Goal: Information Seeking & Learning: Learn about a topic

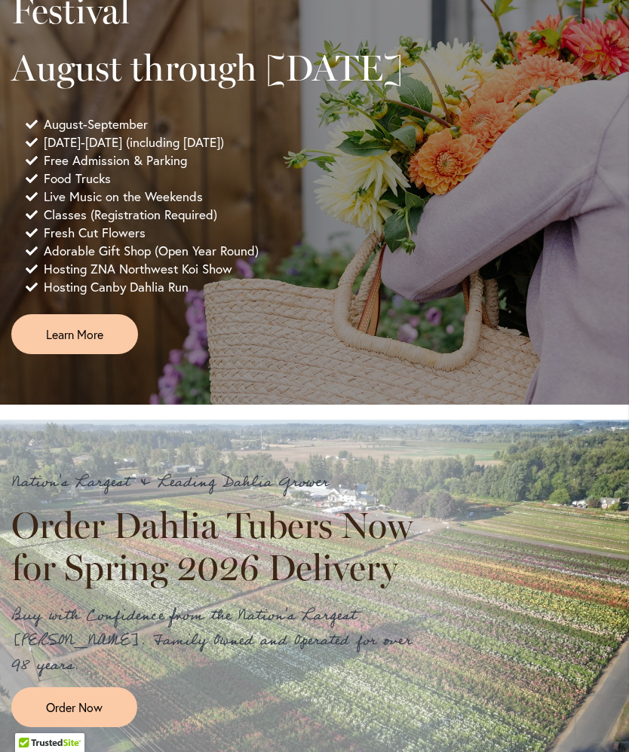
scroll to position [864, 0]
click at [73, 343] on span "Learn More" at bounding box center [74, 334] width 57 height 17
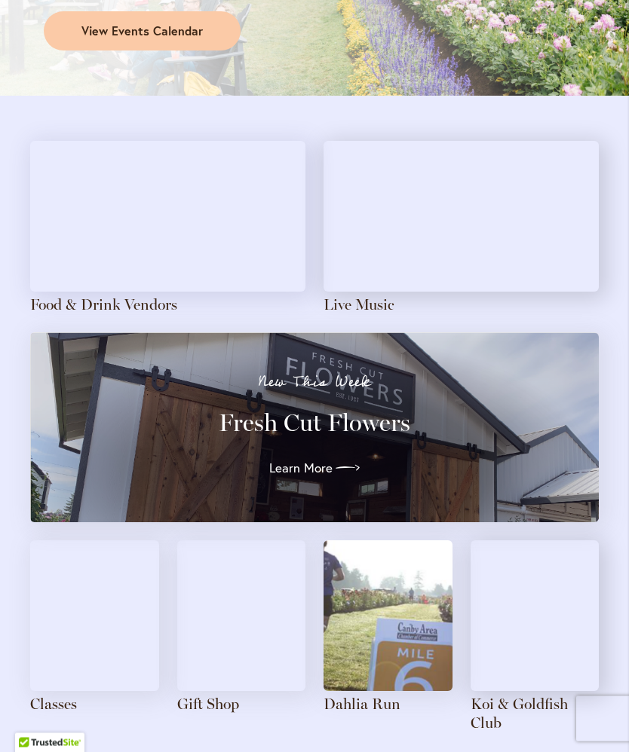
scroll to position [1409, 0]
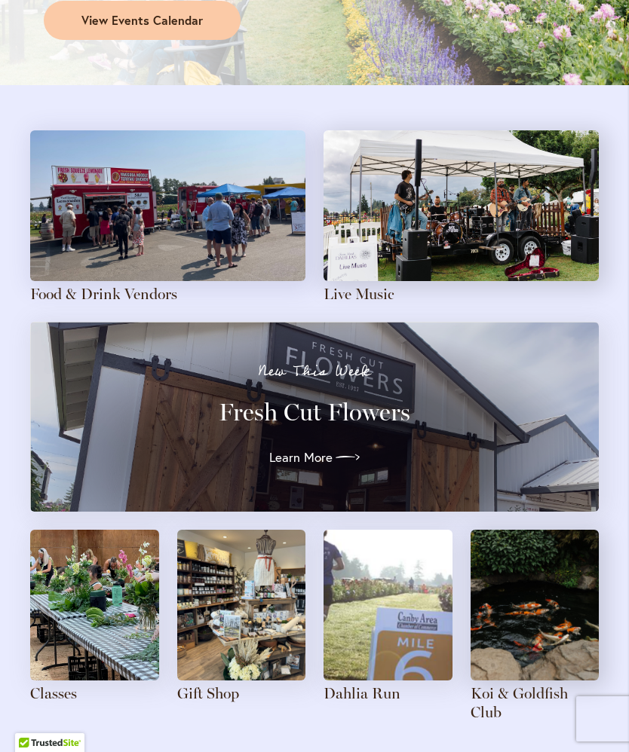
click at [98, 285] on link "Food & Drink Vendors" at bounding box center [103, 294] width 147 height 18
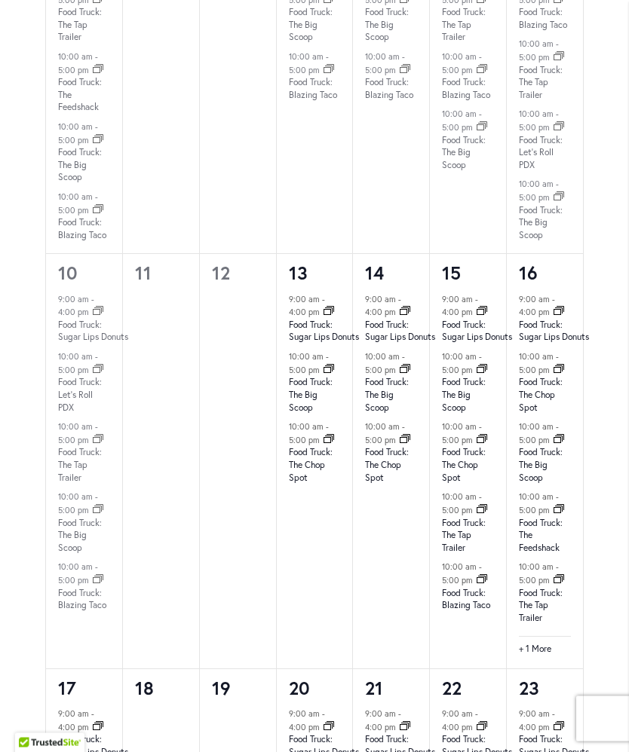
scroll to position [1433, 0]
click at [384, 409] on link "Food Truck: The Big Scoop" at bounding box center [387, 394] width 44 height 37
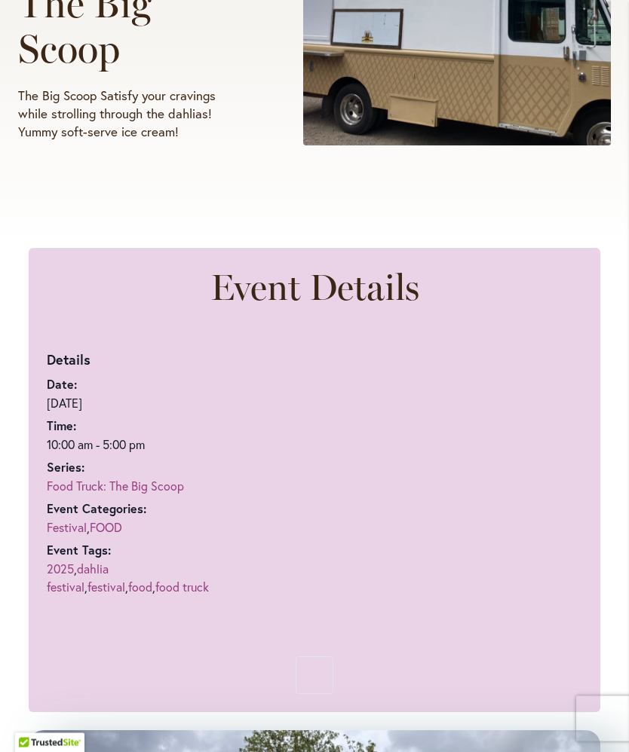
scroll to position [338, 0]
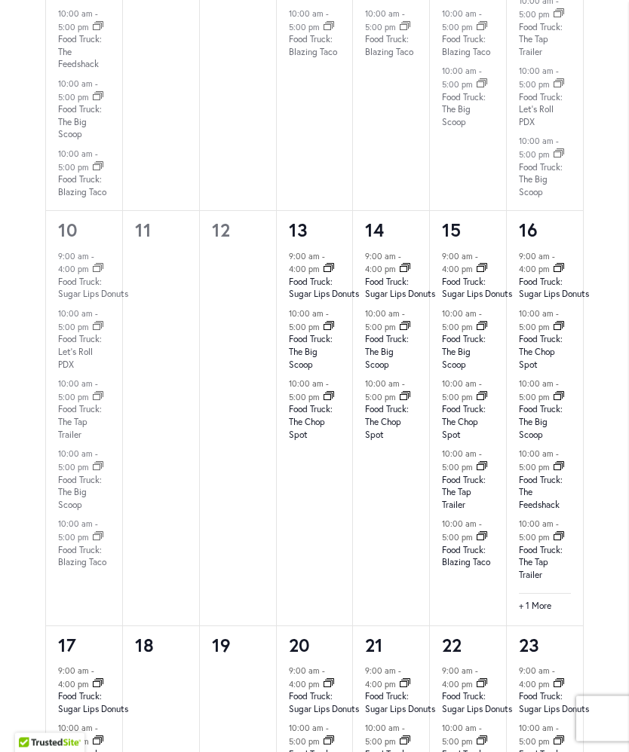
scroll to position [1511, 0]
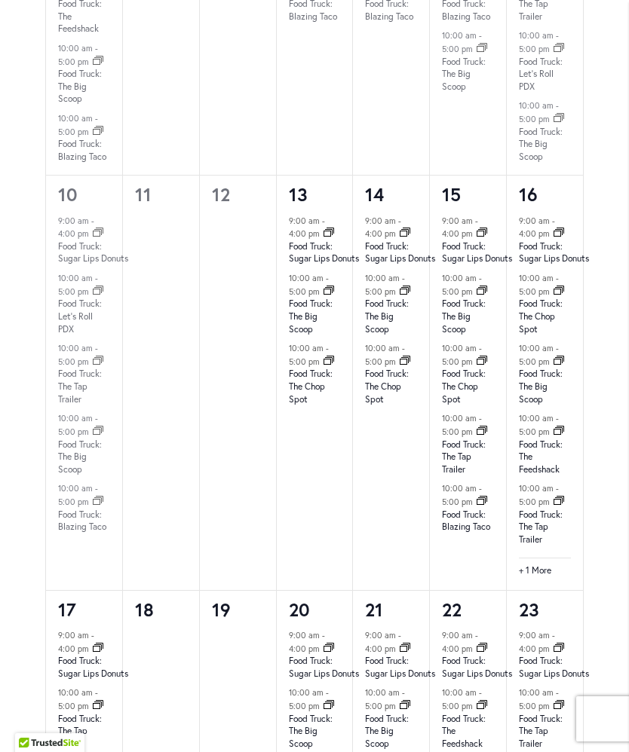
click at [388, 401] on link "Food Truck: The Chop Spot" at bounding box center [387, 386] width 44 height 37
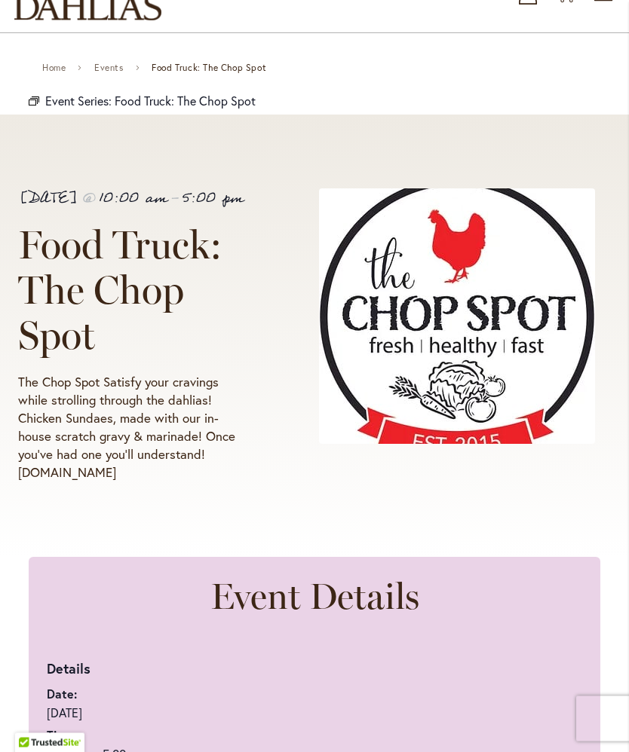
scroll to position [60, 0]
